Goal: Find specific page/section: Find specific page/section

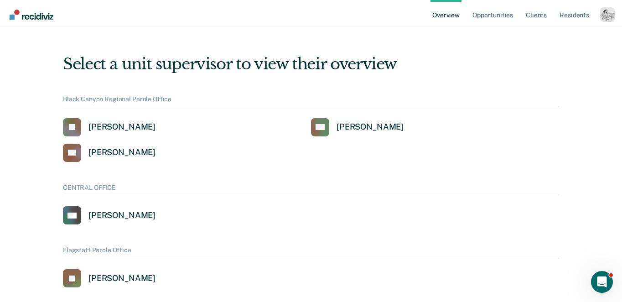
click at [607, 16] on div "Profile dropdown button" at bounding box center [607, 14] width 15 height 15
click at [549, 36] on link "Profile" at bounding box center [570, 37] width 73 height 8
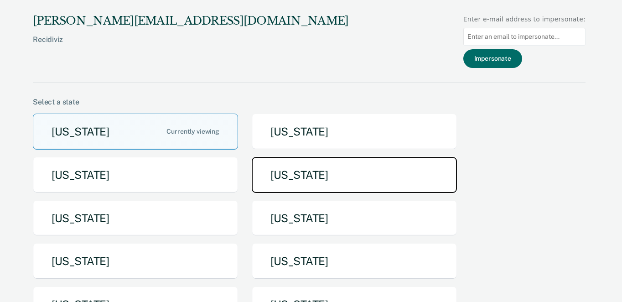
click at [283, 178] on button "[US_STATE]" at bounding box center [354, 175] width 205 height 36
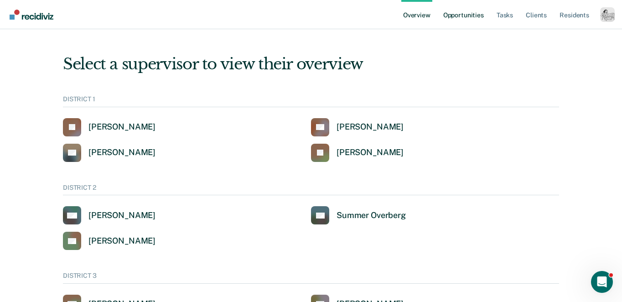
click at [456, 17] on link "Opportunities" at bounding box center [464, 14] width 44 height 29
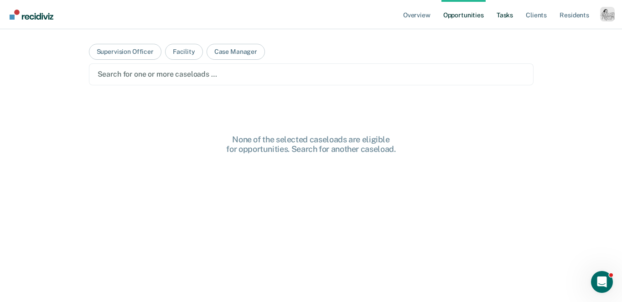
click at [495, 13] on link "Tasks" at bounding box center [505, 14] width 20 height 29
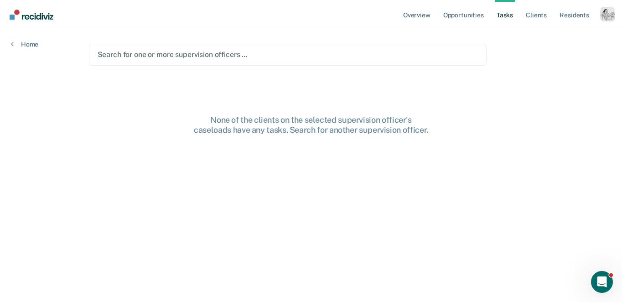
click at [321, 45] on div "Search for one or more supervision officers …" at bounding box center [288, 55] width 398 height 22
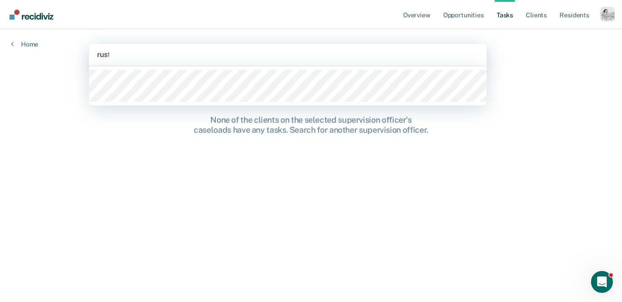
type input "[PERSON_NAME]"
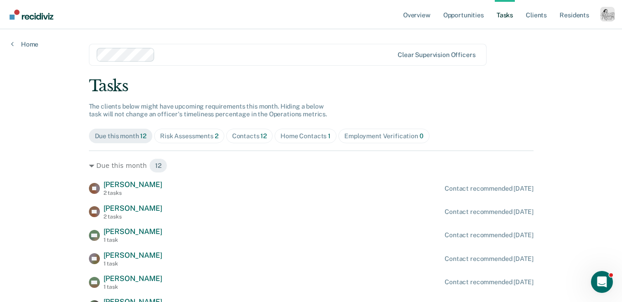
click at [288, 136] on div "Home Contacts 1" at bounding box center [306, 136] width 50 height 8
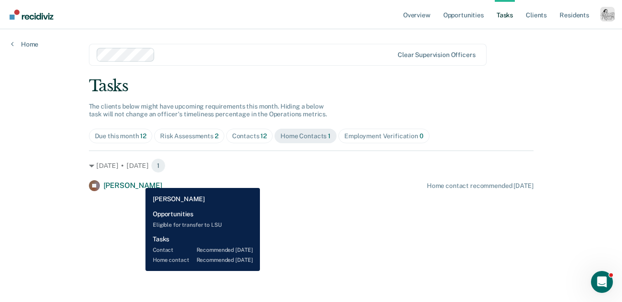
click at [139, 181] on span "[PERSON_NAME]" at bounding box center [133, 185] width 59 height 9
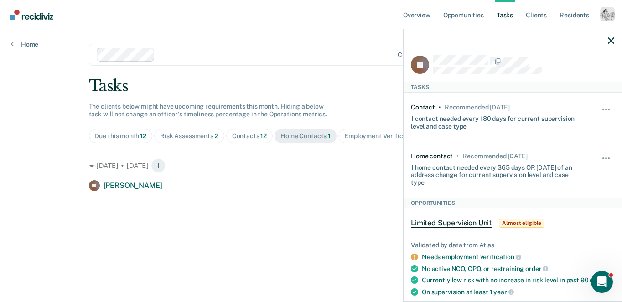
scroll to position [2, 0]
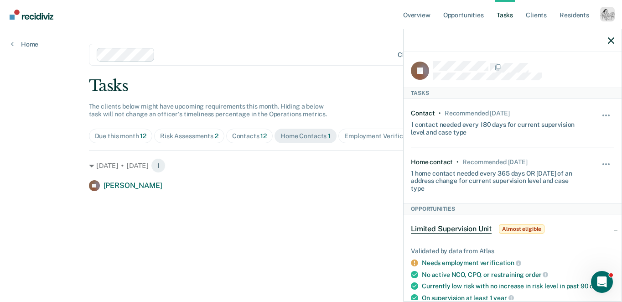
click at [512, 158] on div "Recommended [DATE]" at bounding box center [495, 162] width 65 height 8
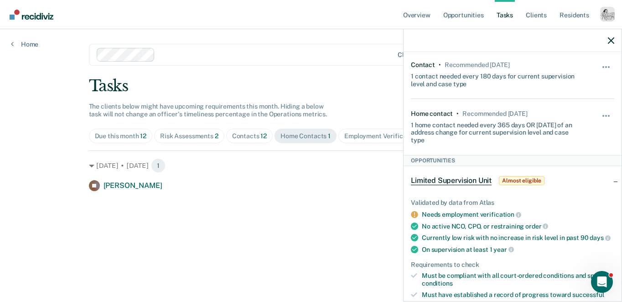
scroll to position [50, 0]
click at [489, 134] on div "1 home contact needed every 365 days OR [DATE] of an address change for current…" at bounding box center [496, 131] width 170 height 26
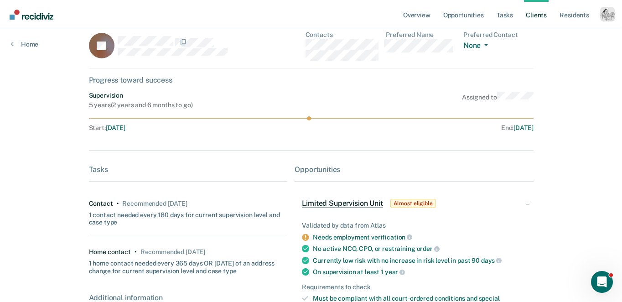
scroll to position [224, 0]
